Goal: Navigation & Orientation: Find specific page/section

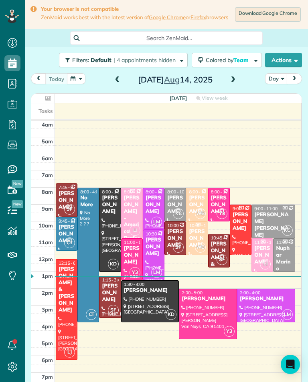
scroll to position [4, 4]
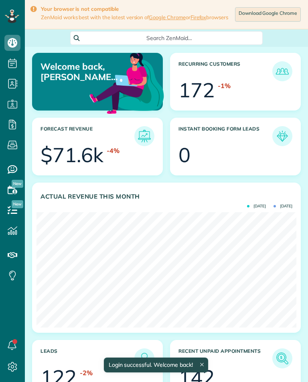
scroll to position [115, 259]
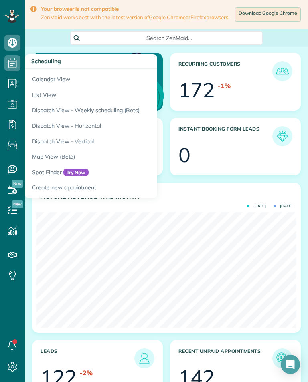
click at [43, 74] on link "Calendar View" at bounding box center [125, 78] width 200 height 18
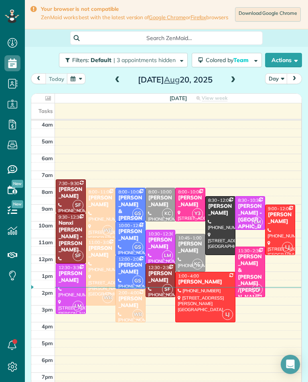
click at [233, 84] on span at bounding box center [232, 79] width 9 height 7
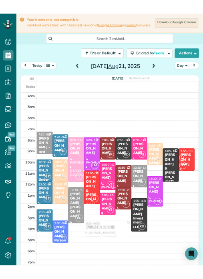
scroll to position [394, 25]
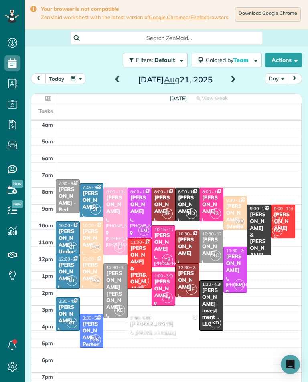
click at [215, 294] on div "Larry Tsai - Shelby Investment LLC" at bounding box center [210, 307] width 19 height 40
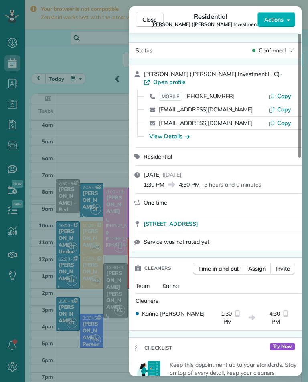
click at [75, 135] on div "Close Residential Larry Tsai (Shelby Investment LLC) Actions Status Confirmed L…" at bounding box center [154, 191] width 308 height 382
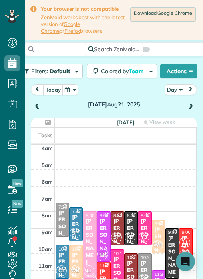
scroll to position [292, 25]
